Goal: Task Accomplishment & Management: Manage account settings

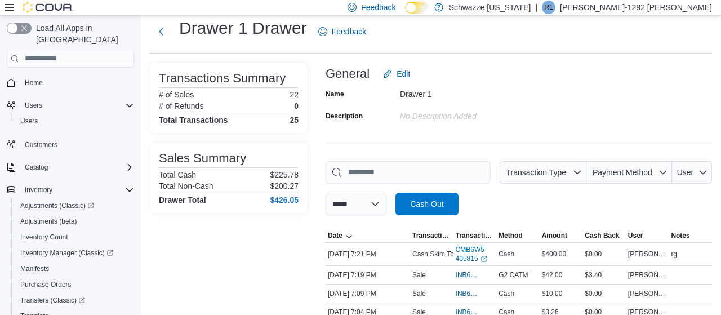
scroll to position [155, 0]
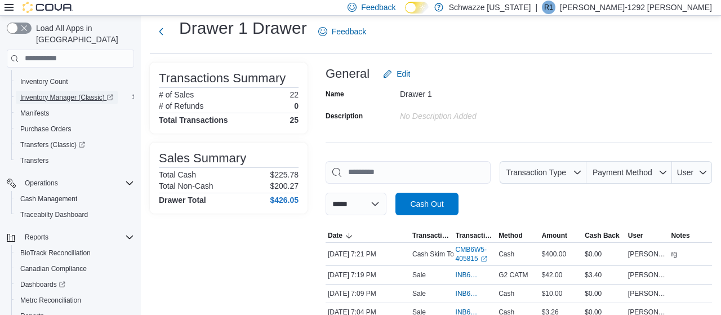
click at [62, 91] on span "Inventory Manager (Classic)" at bounding box center [66, 98] width 93 height 14
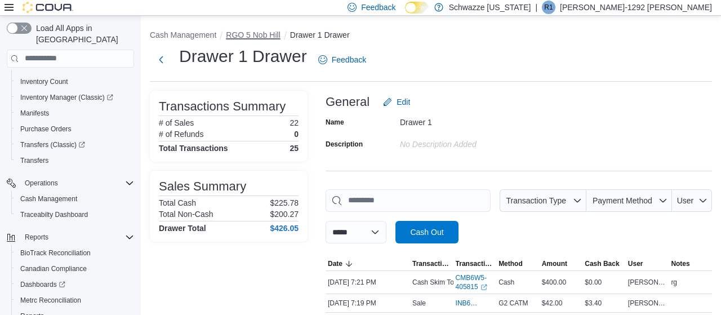
click at [248, 33] on button "RGO 5 Nob Hill" at bounding box center [253, 34] width 54 height 9
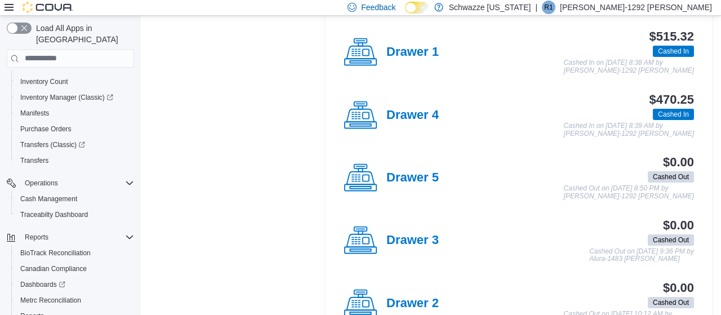
scroll to position [365, 0]
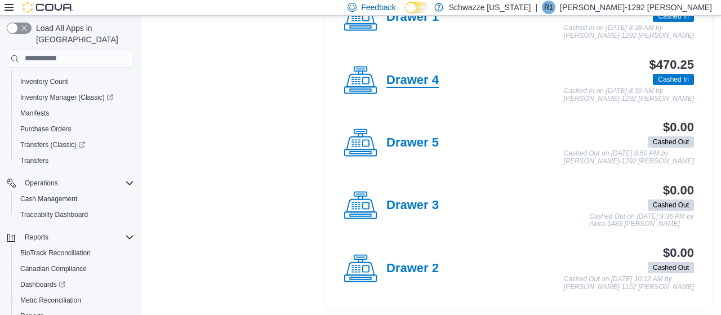
click at [411, 81] on h4 "Drawer 4" at bounding box center [412, 80] width 52 height 15
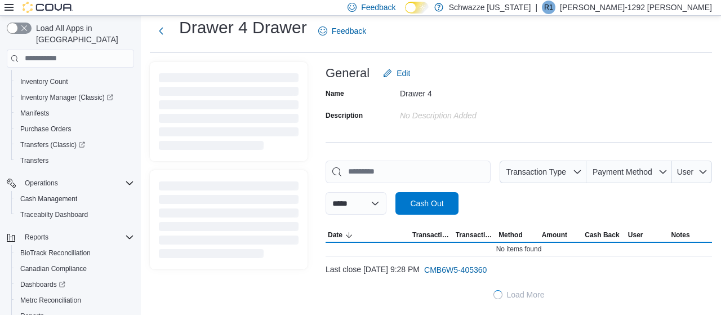
scroll to position [28, 0]
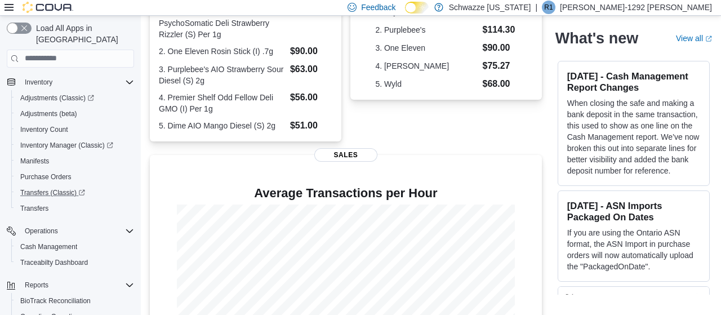
scroll to position [94, 0]
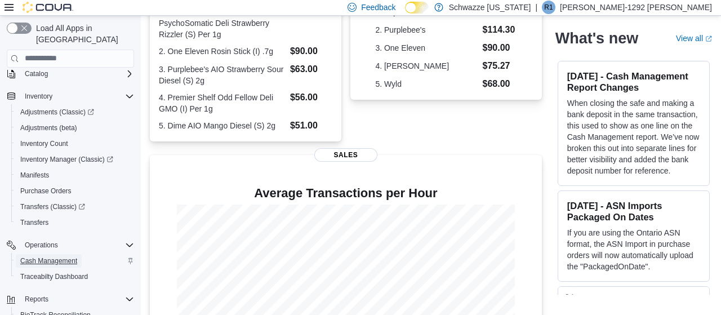
click at [68, 256] on span "Cash Management" at bounding box center [48, 260] width 57 height 9
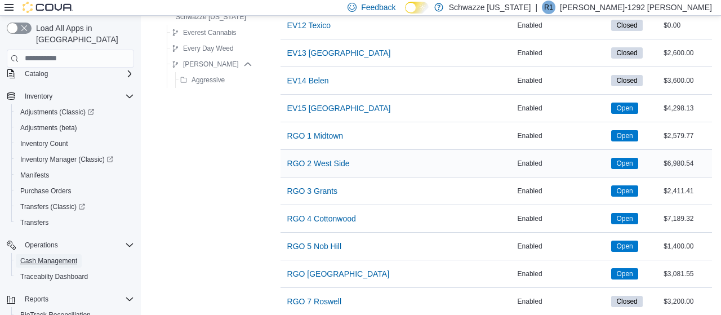
scroll to position [469, 0]
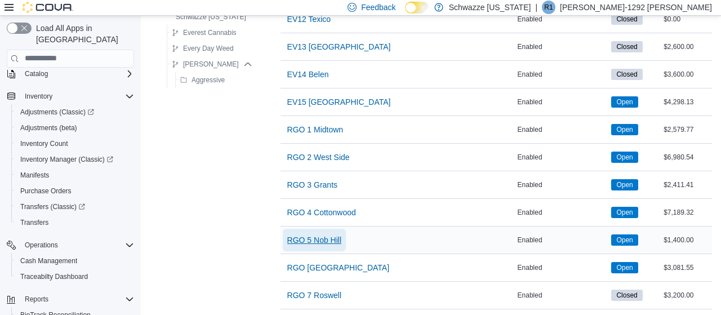
click at [318, 238] on span "RGO 5 Nob Hill" at bounding box center [314, 239] width 54 height 11
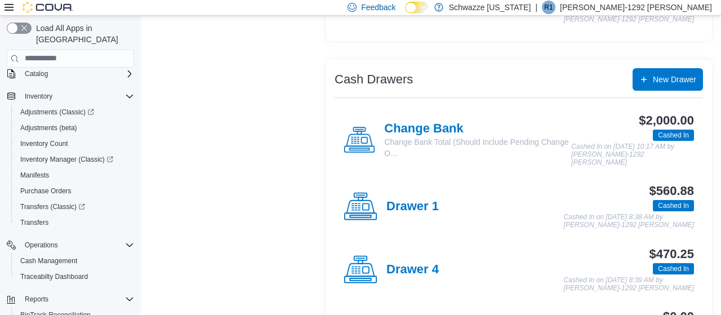
scroll to position [293, 0]
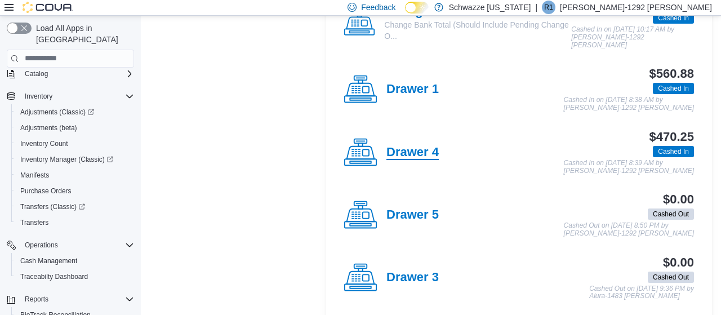
click at [419, 153] on h4 "Drawer 4" at bounding box center [412, 152] width 52 height 15
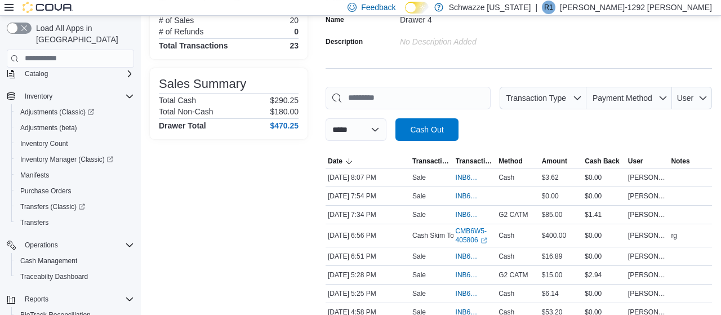
scroll to position [117, 0]
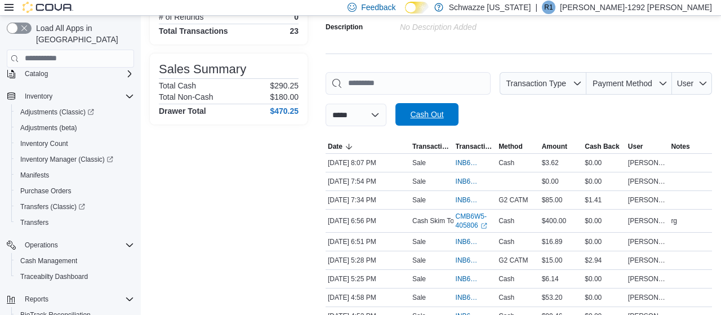
click at [443, 117] on span "Cash Out" at bounding box center [426, 114] width 33 height 11
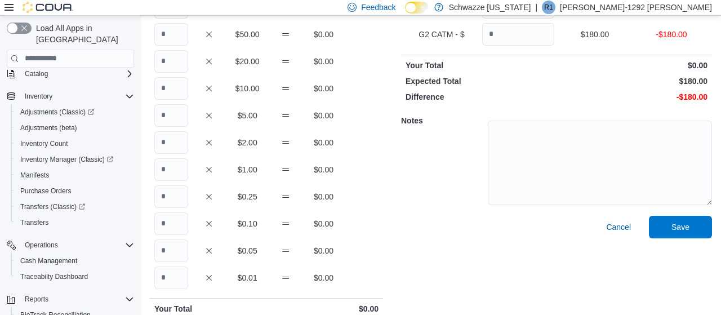
scroll to position [59, 0]
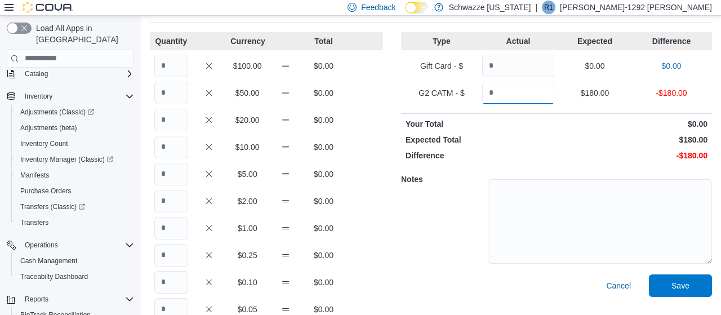
click at [502, 88] on input "Quantity" at bounding box center [518, 93] width 72 height 23
type input "******"
click at [180, 70] on input "Quantity" at bounding box center [171, 66] width 34 height 23
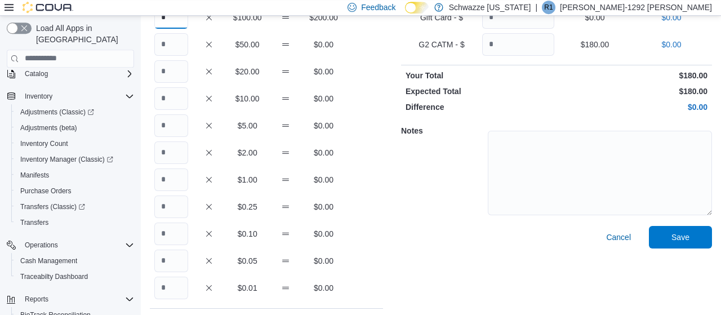
scroll to position [161, 0]
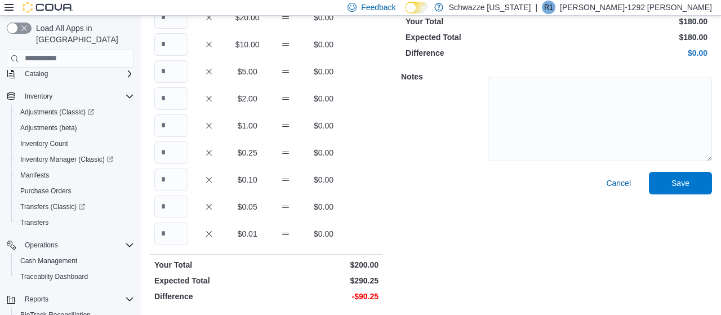
type input "*"
click at [168, 120] on input "Quantity" at bounding box center [171, 125] width 34 height 23
type input "**"
click at [174, 228] on input "Quantity" at bounding box center [171, 234] width 34 height 23
type input "*"
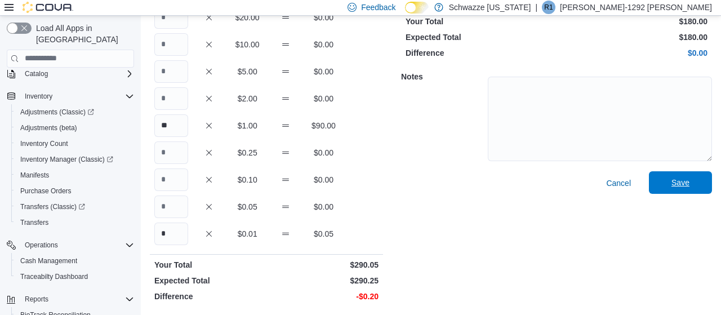
click at [674, 180] on span "Save" at bounding box center [681, 182] width 18 height 11
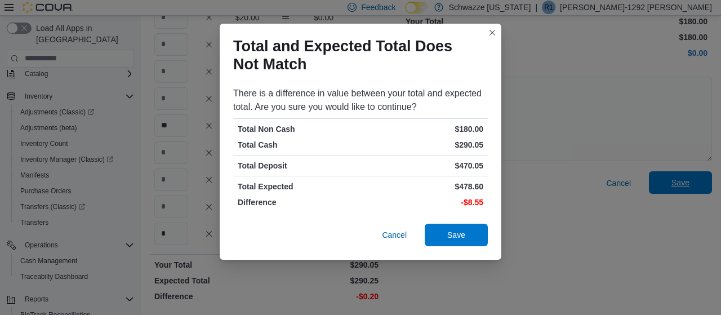
scroll to position [94, 0]
click at [448, 238] on span "Save" at bounding box center [456, 234] width 18 height 11
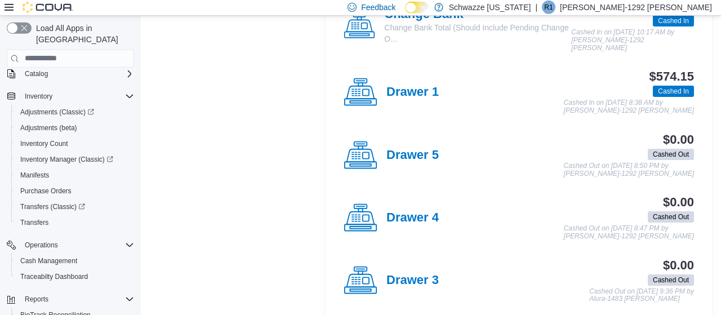
scroll to position [300, 0]
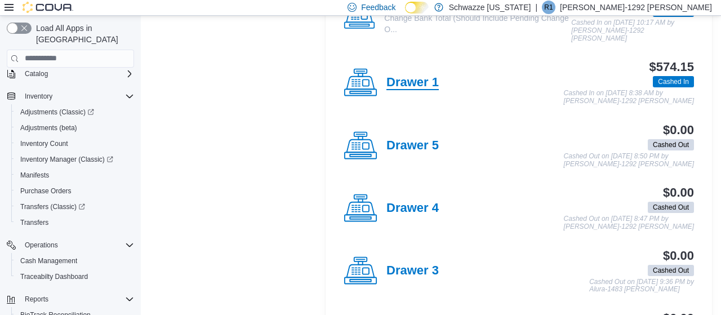
click at [403, 78] on h4 "Drawer 1" at bounding box center [412, 82] width 52 height 15
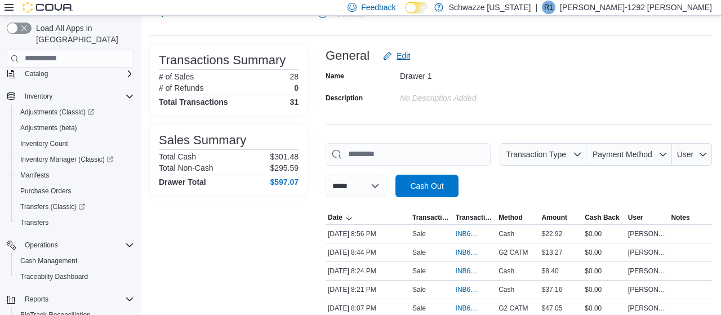
scroll to position [117, 0]
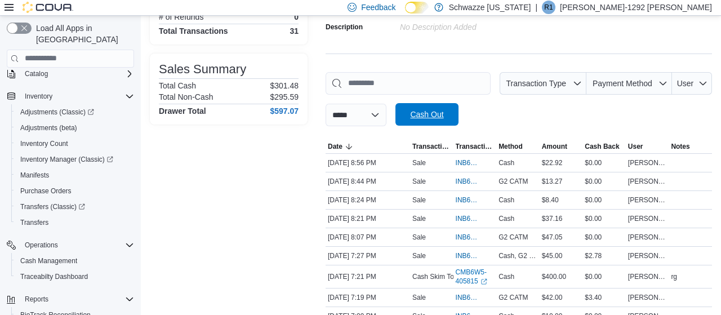
click at [428, 110] on span "Cash Out" at bounding box center [426, 114] width 33 height 11
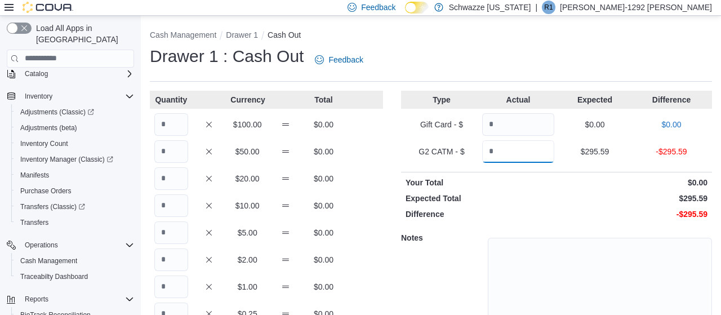
click at [520, 154] on input "Quantity" at bounding box center [518, 151] width 72 height 23
type input "******"
click at [537, 254] on textarea at bounding box center [600, 280] width 224 height 85
type textarea "*"
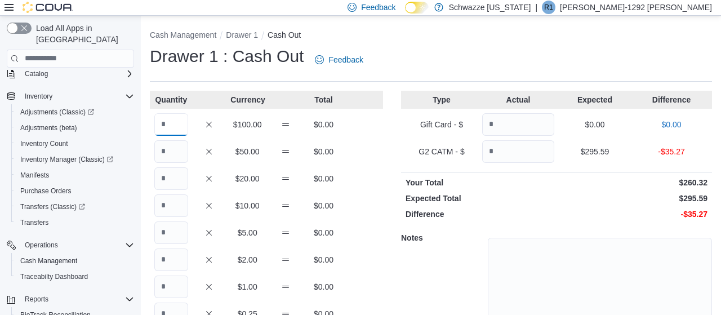
click at [167, 123] on input "Quantity" at bounding box center [171, 124] width 34 height 23
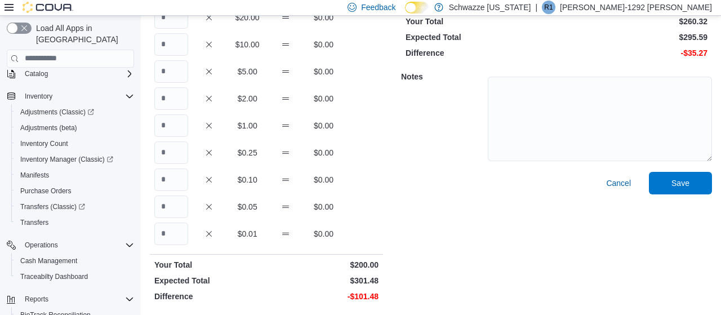
scroll to position [119, 0]
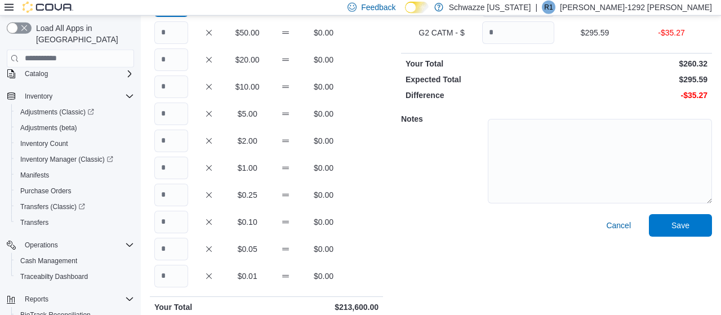
type input "****"
click at [182, 167] on input "Quantity" at bounding box center [171, 168] width 34 height 23
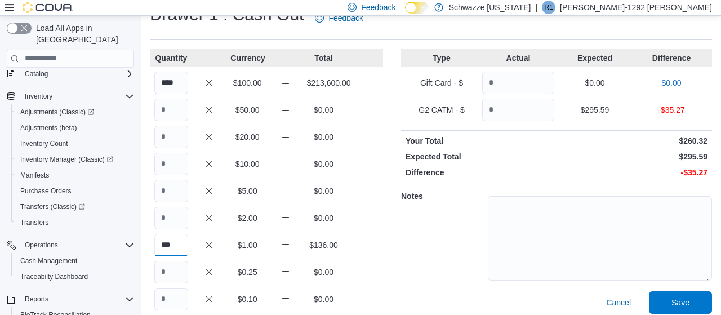
scroll to position [2, 0]
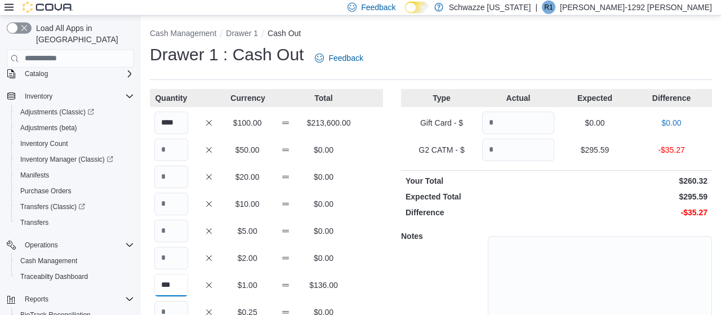
type input "***"
click at [189, 127] on div "**** $100.00 $213,600.00" at bounding box center [266, 123] width 233 height 23
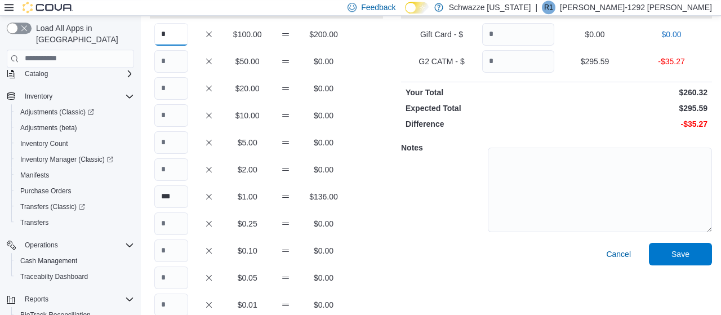
scroll to position [161, 0]
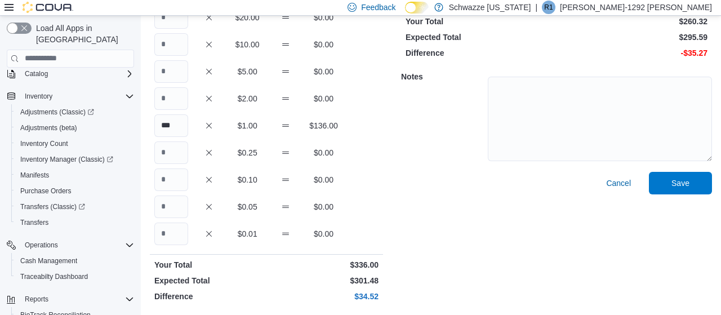
type input "*"
click at [183, 230] on input "Quantity" at bounding box center [171, 234] width 34 height 23
type input "**"
click at [664, 180] on span "Save" at bounding box center [681, 182] width 50 height 23
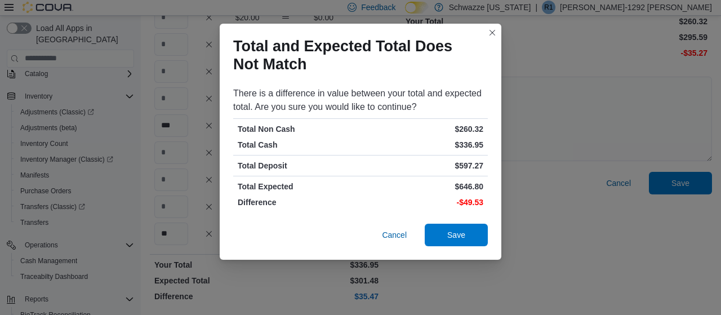
scroll to position [94, 0]
click at [469, 232] on span "Save" at bounding box center [457, 234] width 50 height 23
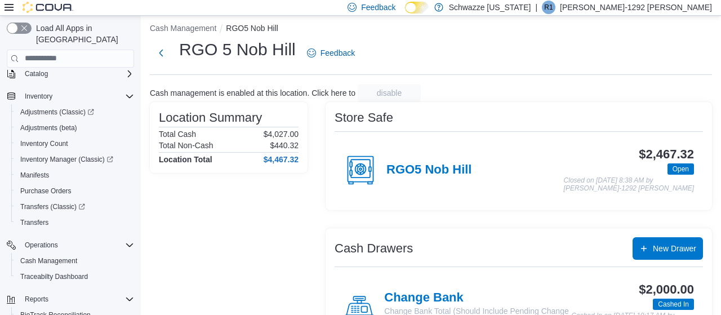
click at [415, 162] on div "RGO5 Nob Hill" at bounding box center [408, 170] width 128 height 34
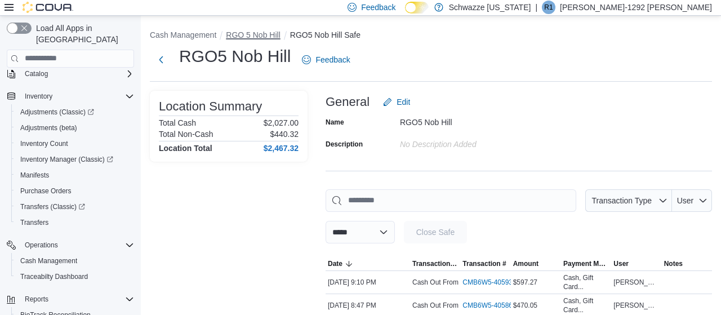
click at [245, 33] on button "RGO 5 Nob Hill" at bounding box center [253, 34] width 54 height 9
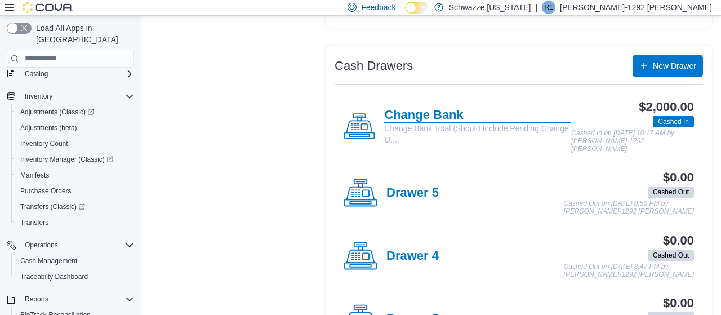
click at [414, 117] on h4 "Change Bank" at bounding box center [477, 115] width 187 height 15
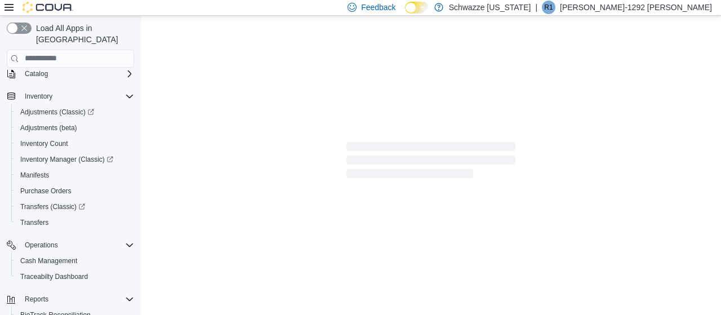
scroll to position [2, 0]
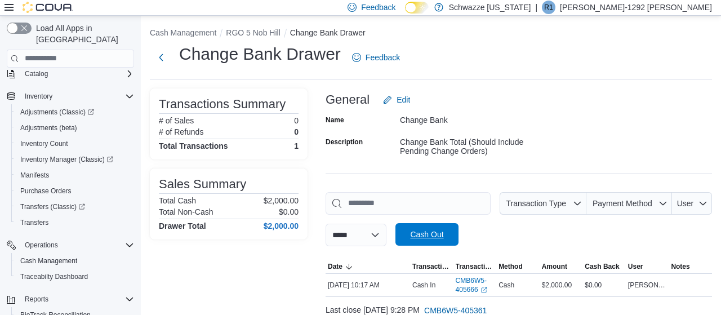
click at [443, 230] on span "Cash Out" at bounding box center [426, 234] width 33 height 11
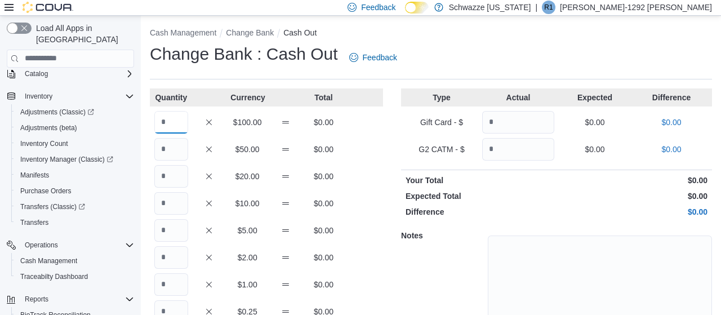
click at [170, 122] on input "Quantity" at bounding box center [171, 122] width 34 height 23
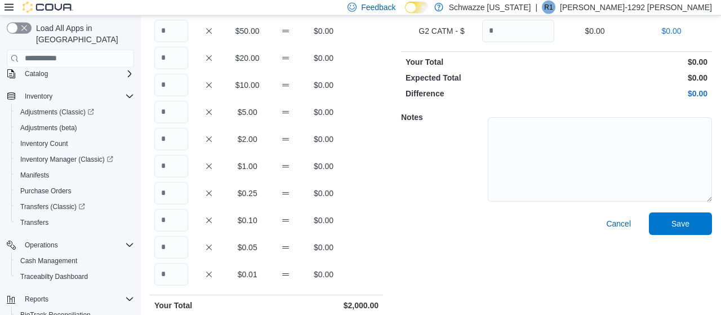
scroll to position [161, 0]
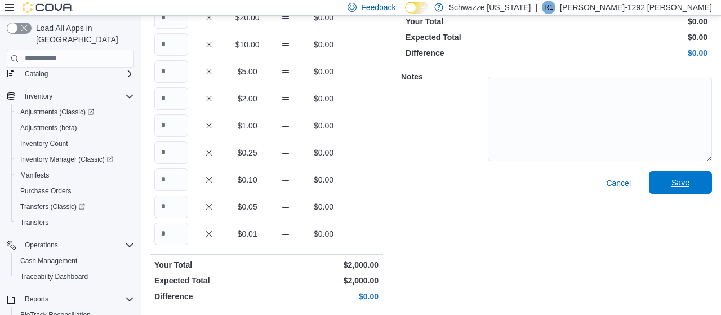
type input "**"
click at [682, 177] on span "Save" at bounding box center [681, 182] width 18 height 11
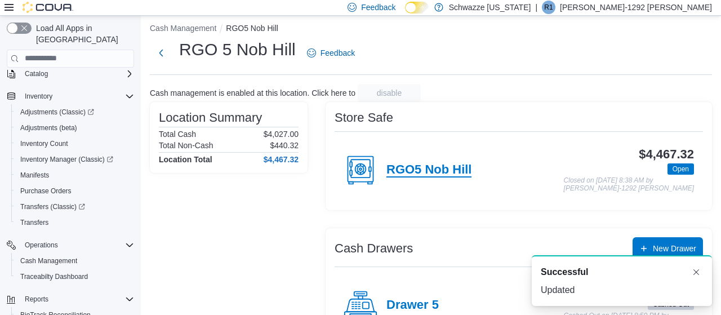
click at [451, 170] on h4 "RGO5 Nob Hill" at bounding box center [428, 170] width 85 height 15
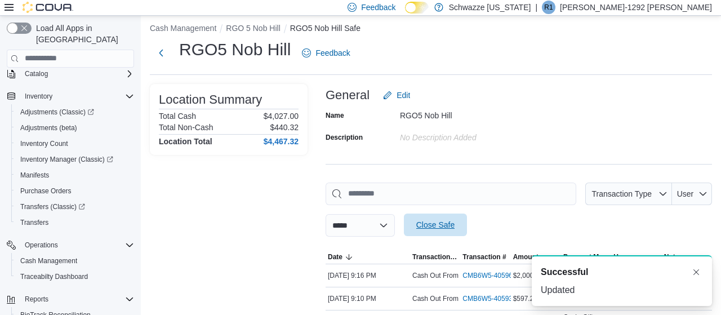
click at [455, 225] on span "Close Safe" at bounding box center [435, 224] width 38 height 11
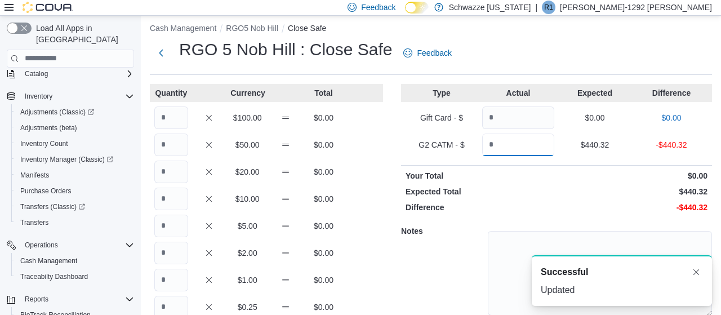
click at [512, 144] on input "Quantity" at bounding box center [518, 145] width 72 height 23
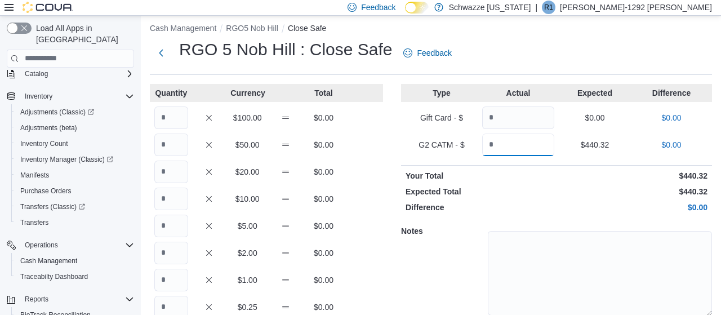
type input "******"
click at [179, 115] on input "Quantity" at bounding box center [171, 117] width 34 height 23
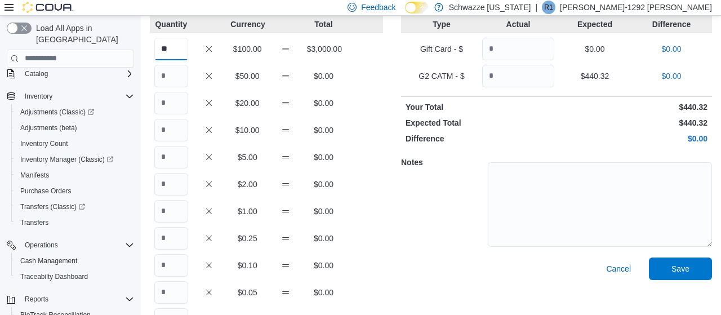
scroll to position [124, 0]
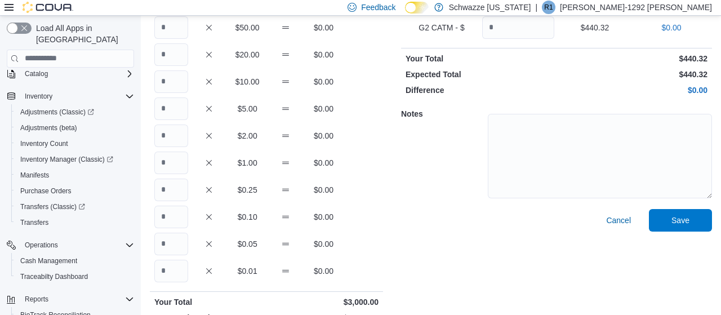
type input "**"
click at [172, 166] on input "Quantity" at bounding box center [171, 163] width 34 height 23
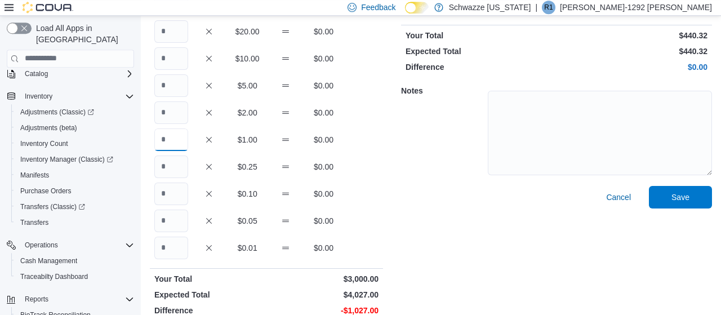
scroll to position [161, 0]
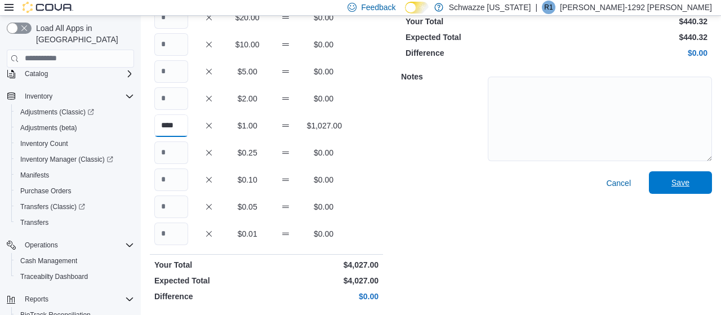
type input "****"
click at [674, 186] on span "Save" at bounding box center [681, 182] width 18 height 11
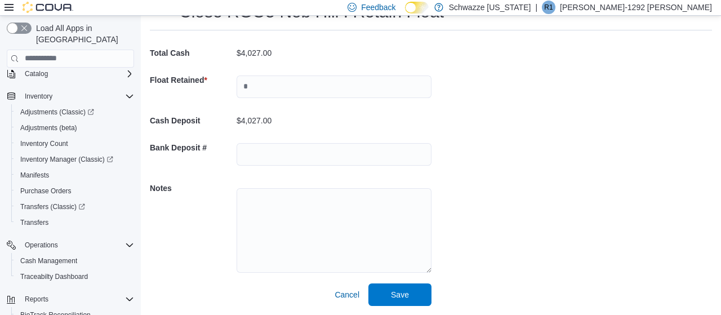
scroll to position [43, 0]
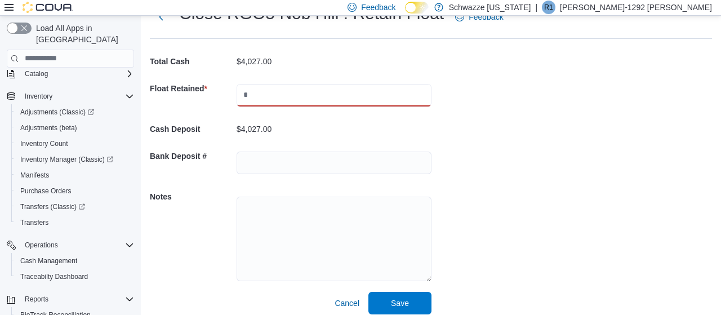
click at [380, 91] on input "text" at bounding box center [334, 95] width 195 height 23
type input "****"
click at [397, 300] on span "Save" at bounding box center [400, 302] width 18 height 11
